Goal: Information Seeking & Learning: Learn about a topic

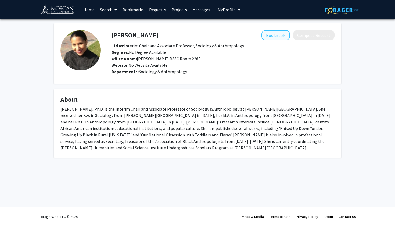
click at [284, 36] on button "Bookmark" at bounding box center [276, 35] width 29 height 10
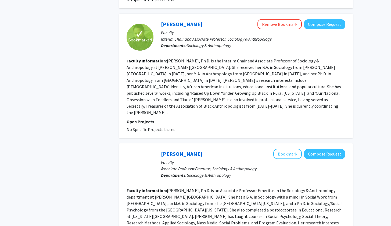
scroll to position [550, 0]
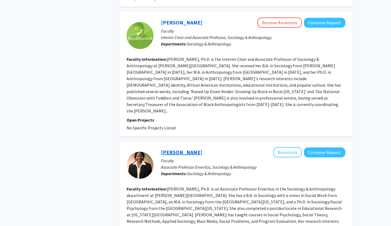
click at [180, 149] on link "[PERSON_NAME]" at bounding box center [181, 152] width 41 height 7
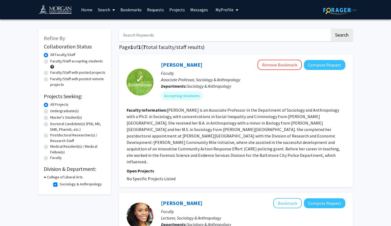
click at [74, 184] on label "Sociology & Anthropology" at bounding box center [81, 184] width 42 height 6
click at [63, 184] on input "Sociology & Anthropology" at bounding box center [61, 182] width 3 height 3
checkbox input "false"
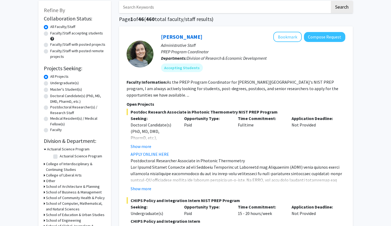
scroll to position [28, 0]
click at [70, 175] on h3 "College of Liberal Arts" at bounding box center [64, 175] width 36 height 6
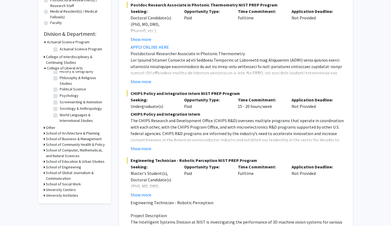
scroll to position [87, 0]
click at [76, 98] on label "Psychology" at bounding box center [69, 96] width 19 height 6
click at [63, 96] on input "Psychology" at bounding box center [61, 94] width 3 height 3
checkbox input "true"
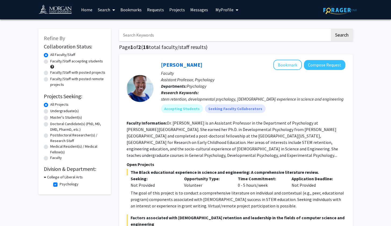
click at [67, 182] on fg-checkbox-list "Psychology Psychology" at bounding box center [79, 184] width 54 height 9
click at [71, 184] on label "Psychology" at bounding box center [69, 184] width 19 height 6
click at [63, 184] on input "Psychology" at bounding box center [61, 182] width 3 height 3
checkbox input "false"
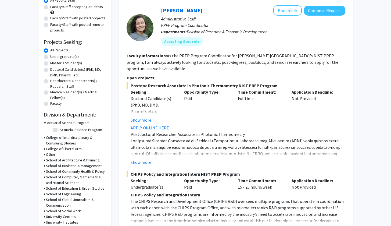
scroll to position [58, 0]
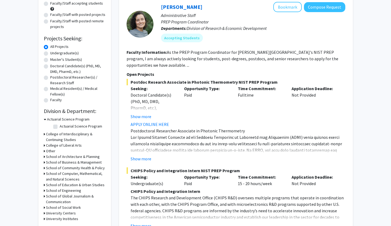
click at [72, 137] on h3 "College of Interdisciplinary & Continuing Studies" at bounding box center [76, 136] width 60 height 11
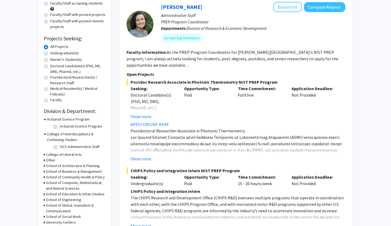
click at [72, 137] on h3 "College of Interdisciplinary & Continuing Studies" at bounding box center [76, 136] width 59 height 11
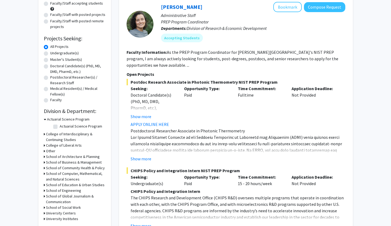
click at [72, 144] on h3 "College of Liberal Arts" at bounding box center [64, 146] width 36 height 6
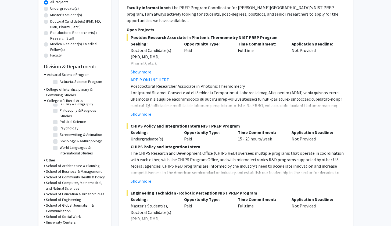
scroll to position [87, 0]
click at [72, 125] on label "Political Science" at bounding box center [73, 122] width 26 height 6
click at [63, 122] on input "Political Science" at bounding box center [61, 120] width 3 height 3
checkbox input "true"
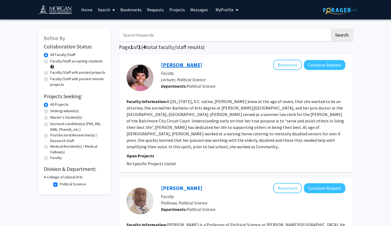
click at [175, 65] on link "[PERSON_NAME]" at bounding box center [181, 64] width 41 height 7
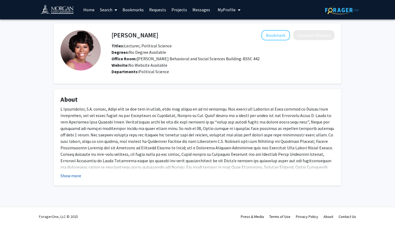
click at [71, 179] on button "Show more" at bounding box center [71, 175] width 21 height 6
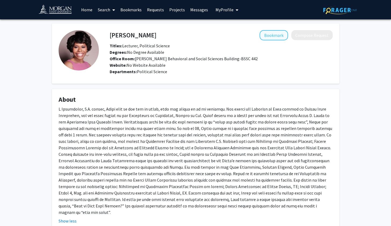
click at [270, 34] on button "Bookmark" at bounding box center [274, 35] width 29 height 10
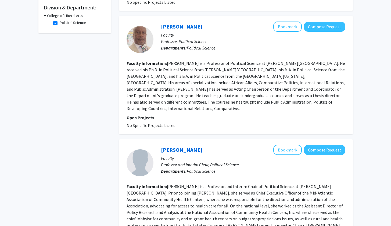
scroll to position [160, 0]
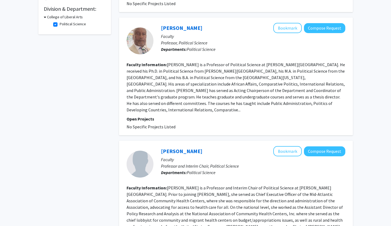
click at [195, 17] on div "[PERSON_NAME] Bookmark Compose Request Faculty Professor, Political Science Dep…" at bounding box center [236, 76] width 234 height 118
click at [196, 24] on link "[PERSON_NAME]" at bounding box center [181, 27] width 41 height 7
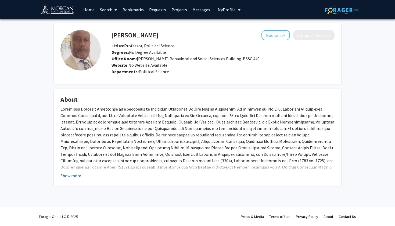
click at [69, 178] on button "Show more" at bounding box center [71, 175] width 21 height 6
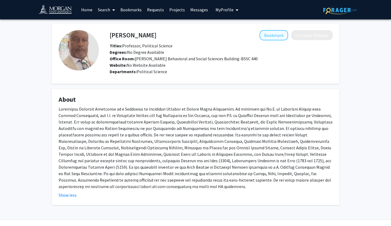
click at [274, 36] on button "Bookmark" at bounding box center [274, 35] width 29 height 10
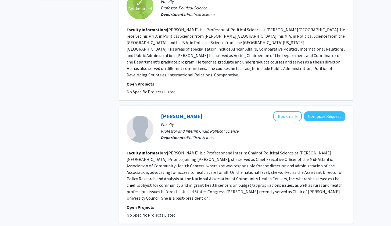
scroll to position [196, 0]
click at [173, 112] on link "[PERSON_NAME]" at bounding box center [181, 115] width 41 height 7
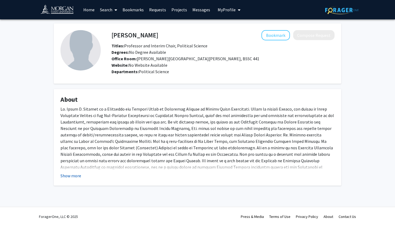
click at [77, 174] on button "Show more" at bounding box center [71, 175] width 21 height 6
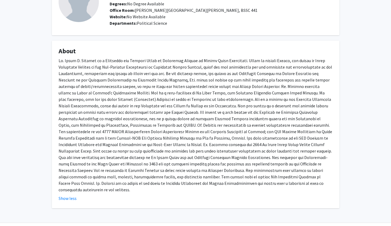
scroll to position [49, 0]
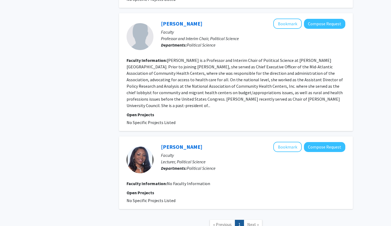
scroll to position [292, 0]
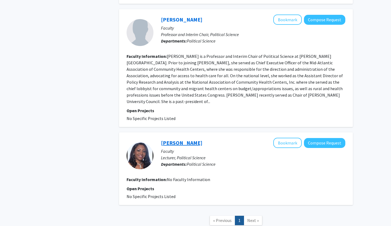
click at [175, 139] on link "[PERSON_NAME]" at bounding box center [181, 142] width 41 height 7
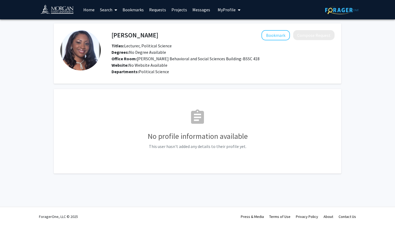
click at [139, 34] on h4 "[PERSON_NAME]" at bounding box center [135, 35] width 47 height 10
copy h4 "[PERSON_NAME]"
click at [267, 35] on button "Bookmark" at bounding box center [276, 35] width 29 height 10
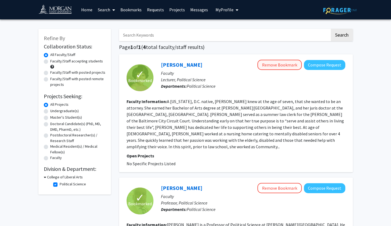
click at [293, 65] on button "Remove Bookmark" at bounding box center [280, 65] width 44 height 10
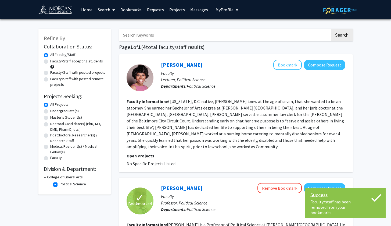
click at [75, 183] on label "Political Science" at bounding box center [73, 184] width 26 height 6
click at [63, 183] on input "Political Science" at bounding box center [61, 182] width 3 height 3
checkbox input "false"
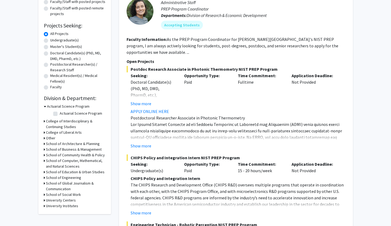
scroll to position [71, 0]
click at [70, 131] on h3 "College of Liberal Arts" at bounding box center [64, 132] width 36 height 6
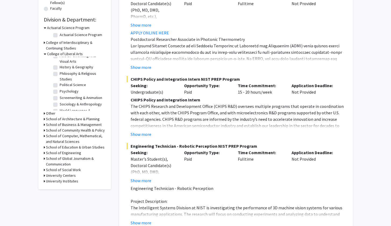
scroll to position [72, 0]
click at [76, 82] on label "Philosophy & Religious Studies" at bounding box center [82, 75] width 45 height 11
click at [63, 74] on input "Philosophy & Religious Studies" at bounding box center [61, 71] width 3 height 3
checkbox input "true"
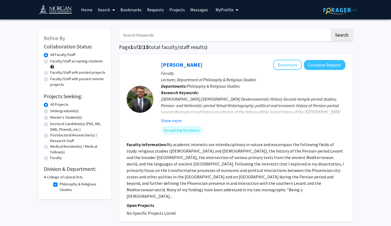
click at [74, 188] on label "Philosophy & Religious Studies" at bounding box center [82, 186] width 45 height 11
click at [63, 185] on input "Philosophy & Religious Studies" at bounding box center [61, 182] width 3 height 3
checkbox input "false"
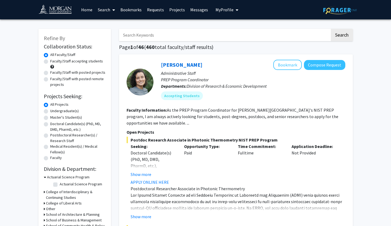
click at [78, 192] on h3 "College of Interdisciplinary & Continuing Studies" at bounding box center [76, 194] width 60 height 11
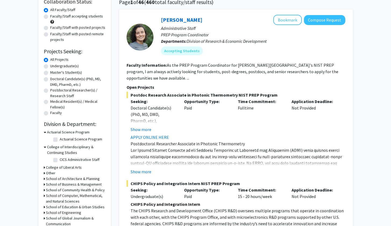
scroll to position [54, 0]
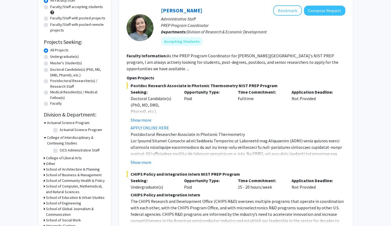
click at [82, 139] on h3 "College of Interdisciplinary & Continuing Studies" at bounding box center [76, 140] width 59 height 11
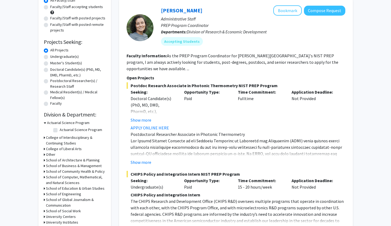
click at [70, 148] on h3 "College of Liberal Arts" at bounding box center [64, 149] width 36 height 6
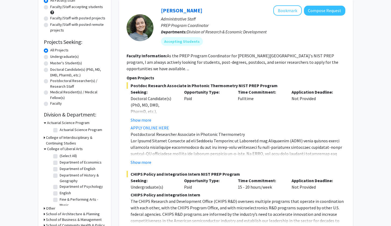
click at [84, 172] on label "Department of English" at bounding box center [78, 169] width 36 height 6
click at [63, 169] on input "Department of English" at bounding box center [61, 167] width 3 height 3
checkbox input "true"
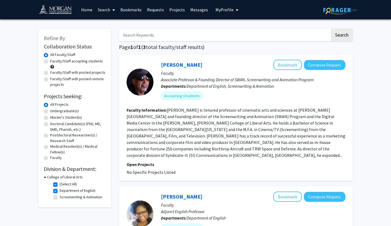
click at [75, 191] on label "Department of English" at bounding box center [78, 191] width 36 height 6
click at [63, 191] on input "Department of English" at bounding box center [61, 189] width 3 height 3
checkbox input "false"
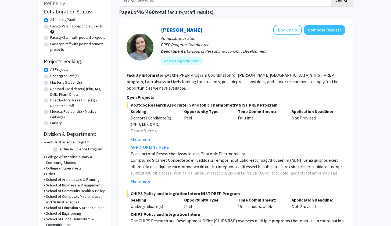
scroll to position [36, 0]
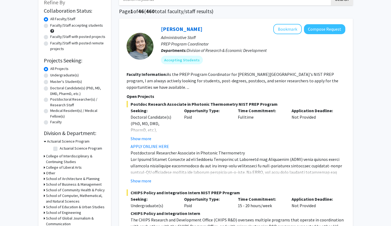
click at [72, 158] on h3 "College of Interdisciplinary & Continuing Studies" at bounding box center [76, 158] width 60 height 11
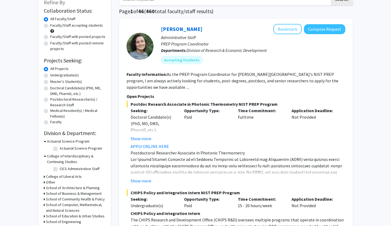
click at [72, 158] on h3 "College of Interdisciplinary & Continuing Studies" at bounding box center [76, 158] width 59 height 11
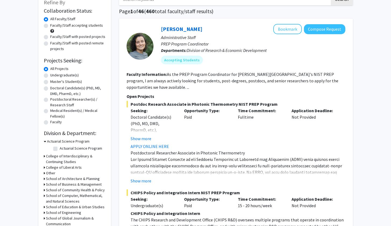
click at [75, 168] on h3 "College of Liberal Arts" at bounding box center [64, 168] width 36 height 6
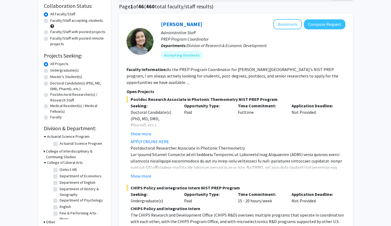
scroll to position [57, 0]
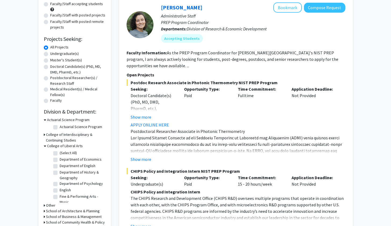
click at [81, 177] on label "Department of History & Geography" at bounding box center [82, 174] width 45 height 11
click at [63, 173] on input "Department of History & Geography" at bounding box center [61, 170] width 3 height 3
checkbox input "true"
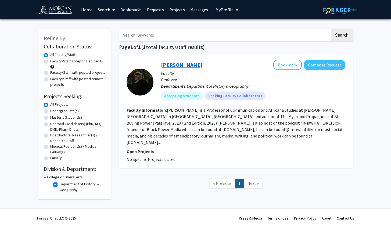
click at [171, 68] on link "[PERSON_NAME]" at bounding box center [181, 64] width 41 height 7
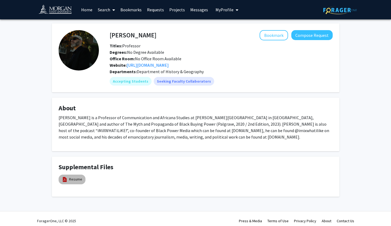
click at [67, 181] on img at bounding box center [65, 179] width 6 height 6
click at [76, 181] on link "Resume" at bounding box center [75, 179] width 13 height 6
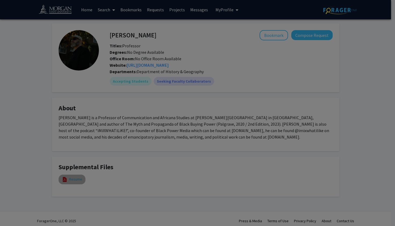
select select "custom"
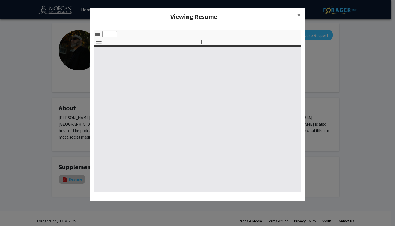
type input "0"
select select "custom"
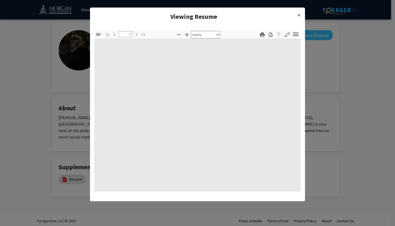
type input "1"
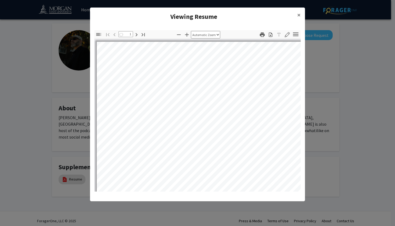
select select "auto"
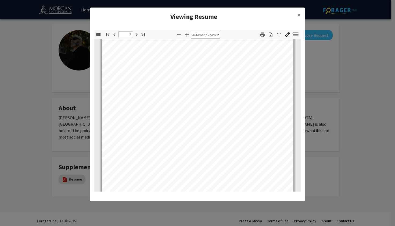
scroll to position [298, 0]
type input "8"
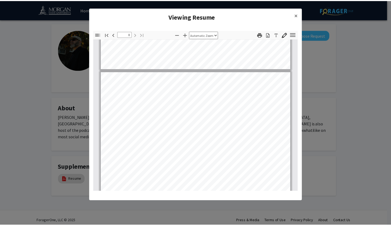
scroll to position [1728, 0]
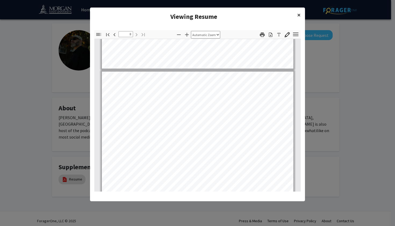
click at [295, 13] on button "×" at bounding box center [299, 15] width 12 height 15
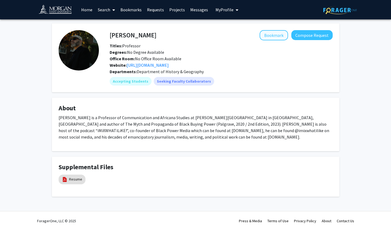
click at [272, 35] on button "Bookmark" at bounding box center [274, 35] width 29 height 10
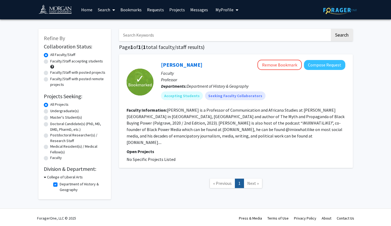
click at [70, 186] on label "Department of History & Geography" at bounding box center [82, 186] width 45 height 11
click at [63, 185] on input "Department of History & Geography" at bounding box center [61, 182] width 3 height 3
checkbox input "false"
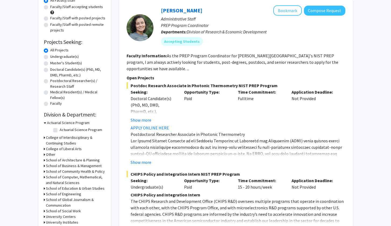
scroll to position [61, 0]
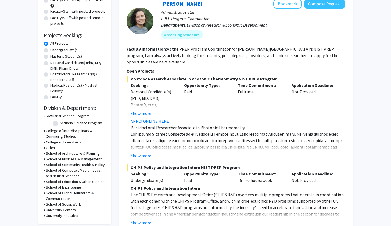
click at [68, 144] on h3 "College of Liberal Arts" at bounding box center [64, 142] width 36 height 6
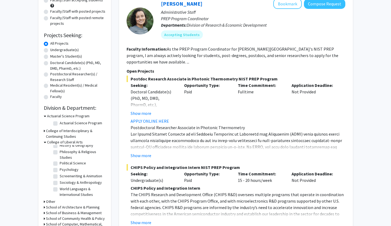
scroll to position [82, 0]
click at [72, 148] on label "History & Geography" at bounding box center [77, 146] width 34 height 6
click at [63, 146] on input "History & Geography" at bounding box center [61, 144] width 3 height 3
checkbox input "true"
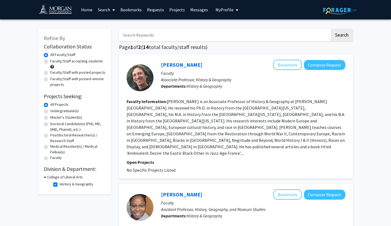
click at [192, 32] on input "Search Keywords" at bounding box center [224, 35] width 211 height 12
type input "[DEMOGRAPHIC_DATA]"
click at [342, 36] on button "Search" at bounding box center [342, 35] width 22 height 12
checkbox input "false"
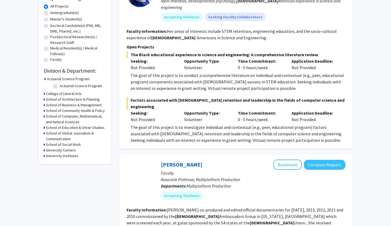
scroll to position [96, 0]
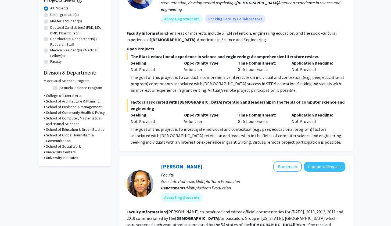
click at [73, 97] on h3 "College of Liberal Arts" at bounding box center [64, 96] width 36 height 6
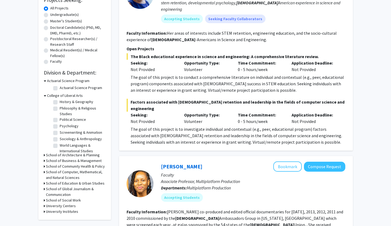
scroll to position [69, 0]
click at [72, 100] on label "History & Geography" at bounding box center [77, 99] width 34 height 6
click at [63, 100] on input "History & Geography" at bounding box center [61, 97] width 3 height 3
checkbox input "true"
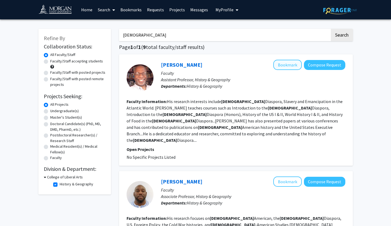
click at [291, 66] on button "Bookmark" at bounding box center [288, 65] width 29 height 10
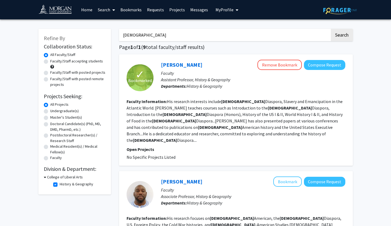
click at [219, 8] on span "My Profile" at bounding box center [225, 9] width 18 height 5
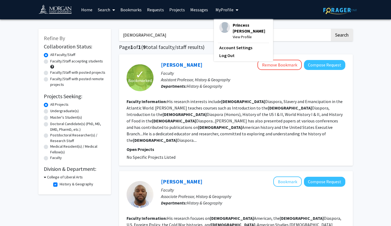
click at [226, 33] on fg-profile-picture at bounding box center [225, 31] width 11 height 18
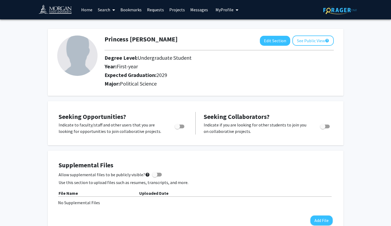
click at [127, 13] on link "Bookmarks" at bounding box center [131, 9] width 27 height 19
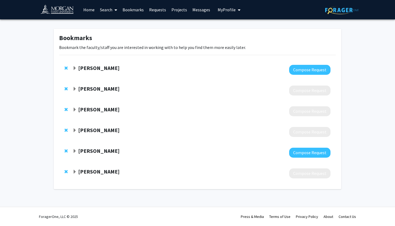
click at [126, 47] on p "Bookmark the faculty/staff you are interested in working with to help you find …" at bounding box center [197, 47] width 277 height 6
click at [74, 67] on span "Expand Asha Layne Bookmark" at bounding box center [75, 68] width 4 height 4
